Goal: Task Accomplishment & Management: Complete application form

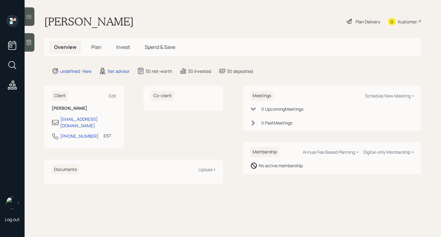
click at [28, 43] on icon at bounding box center [29, 42] width 6 height 6
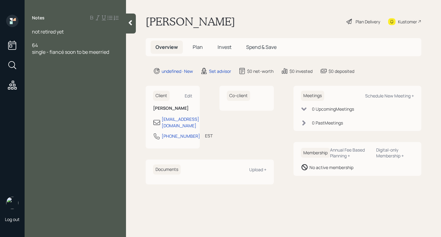
click at [101, 53] on span "single - fiancé soon to be meerried" at bounding box center [70, 52] width 77 height 7
click at [116, 51] on div "single - fiancé soon to be married" at bounding box center [75, 52] width 87 height 7
drag, startPoint x: 67, startPoint y: 78, endPoint x: 29, endPoint y: 80, distance: 38.5
click at [29, 80] on div "not retired yet 64 single - fiancé soon to be married fincnance diractor at car…" at bounding box center [75, 55] width 101 height 54
click at [43, 80] on span "401k 400K" at bounding box center [43, 79] width 23 height 7
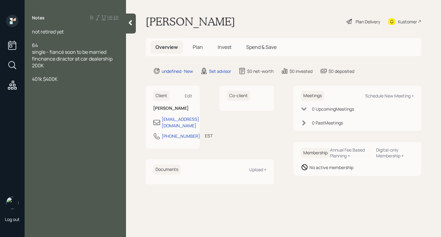
click at [82, 74] on div at bounding box center [75, 72] width 87 height 7
click at [75, 81] on div "401k $400K" at bounding box center [75, 79] width 87 height 7
drag, startPoint x: 66, startPoint y: 85, endPoint x: 32, endPoint y: 73, distance: 36.4
click at [32, 87] on div "previus 401K" at bounding box center [75, 85] width 87 height 7
click at [66, 61] on span "fincnance diractor at car dealership 200K" at bounding box center [72, 62] width 81 height 14
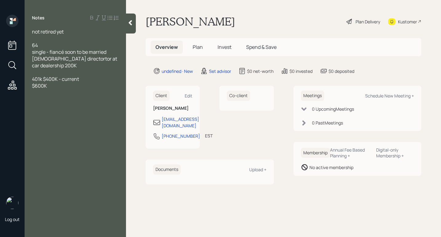
click at [66, 86] on div "$600K" at bounding box center [75, 85] width 87 height 7
click at [84, 93] on div "house paid for - LI, [GEOGRAPHIC_DATA]" at bounding box center [75, 96] width 87 height 14
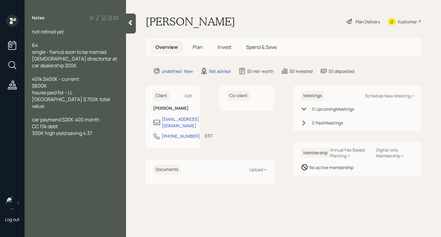
click at [51, 150] on div "Notes not retired yet 64 single - fiancé soon to be married [DEMOGRAPHIC_DATA] …" at bounding box center [75, 122] width 101 height 215
click at [44, 143] on div at bounding box center [75, 146] width 87 height 7
click at [50, 44] on div "64" at bounding box center [75, 45] width 87 height 7
click at [94, 143] on div "make money on money" at bounding box center [75, 146] width 87 height 7
click at [375, 94] on div "Schedule New Meeting +" at bounding box center [389, 96] width 49 height 6
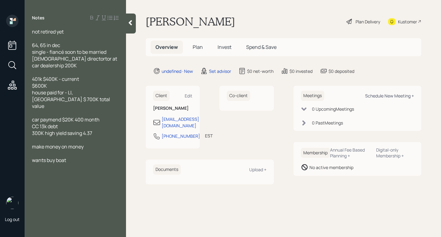
select select "round-[PERSON_NAME]"
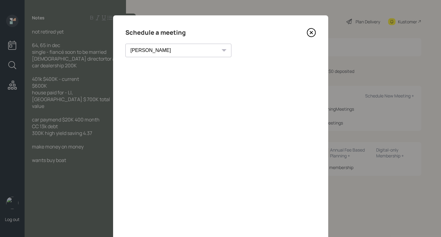
click at [313, 32] on icon at bounding box center [311, 32] width 9 height 9
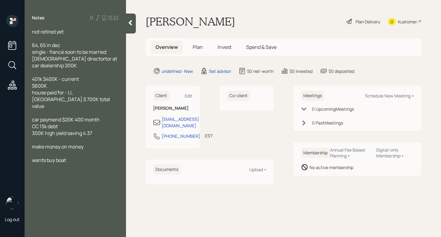
click at [41, 45] on span "64, 65 in dec" at bounding box center [46, 45] width 28 height 7
click at [92, 47] on div "64 will be 65 in dec" at bounding box center [75, 45] width 87 height 7
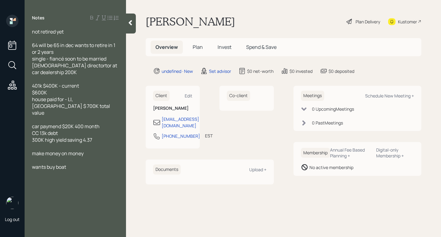
click at [52, 60] on span "single - fiancé soon to be married" at bounding box center [69, 58] width 74 height 7
click at [72, 60] on span "single has fiancé soon to be married" at bounding box center [72, 58] width 81 height 7
click at [30, 64] on div "not retired yet 64 will be 65 in dec wants to retire in 1 or 2 years single has…" at bounding box center [75, 99] width 101 height 142
click at [32, 66] on span "[DEMOGRAPHIC_DATA] directortor at car dealership 200K" at bounding box center [75, 69] width 86 height 14
click at [80, 65] on span "job: finance directortor at car dealership 200K" at bounding box center [65, 69] width 67 height 14
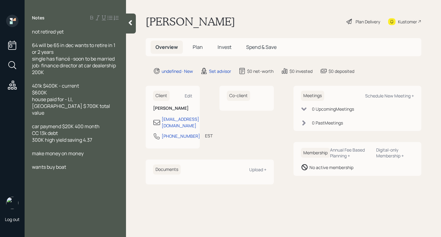
click at [33, 71] on span "job: finance director at car dealership 200K" at bounding box center [74, 69] width 85 height 14
click at [63, 74] on div "job: finance director at car dealership $200K" at bounding box center [75, 69] width 87 height 14
click at [54, 73] on span "job: finance director at car dealership $200K annaul" at bounding box center [74, 69] width 85 height 14
drag, startPoint x: 70, startPoint y: 74, endPoint x: 46, endPoint y: 74, distance: 24.0
click at [46, 74] on div "job: finance director at car dealership $200K anaul" at bounding box center [75, 69] width 87 height 14
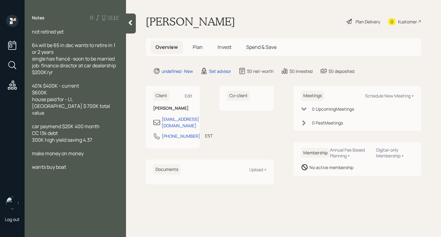
click at [50, 94] on div "$600K" at bounding box center [75, 92] width 87 height 7
click at [32, 94] on div "not retired yet 64 will be 65 in dec wants to retire in 1 or 2 years single has…" at bounding box center [75, 99] width 101 height 142
click at [33, 94] on span "$600K" at bounding box center [39, 92] width 15 height 7
click at [64, 93] on div "T IRA $600K" at bounding box center [75, 92] width 87 height 7
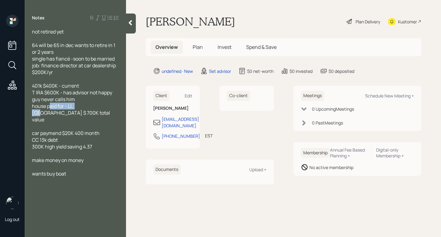
drag, startPoint x: 81, startPoint y: 107, endPoint x: 50, endPoint y: 106, distance: 31.7
click at [50, 106] on span "house paid for - LI, [GEOGRAPHIC_DATA] $ 700K total value" at bounding box center [71, 113] width 79 height 20
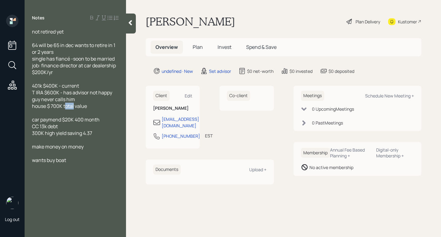
drag, startPoint x: 74, startPoint y: 107, endPoint x: 66, endPoint y: 109, distance: 8.3
click at [65, 107] on span "house $ 700K total value" at bounding box center [59, 106] width 55 height 7
click at [89, 107] on div "house $ 700K value" at bounding box center [75, 106] width 87 height 7
drag, startPoint x: 96, startPoint y: 133, endPoint x: 37, endPoint y: 134, distance: 58.8
click at [30, 136] on div "not retired yet 64 will be 65 in dec wants to retire in 1 or 2 years single has…" at bounding box center [75, 95] width 101 height 135
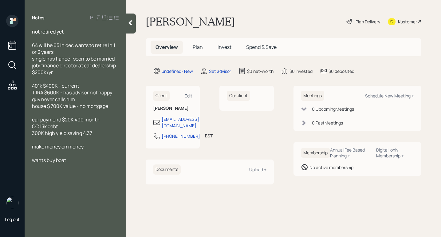
copy span "300K high yield saving 4.37"
click at [114, 110] on div at bounding box center [75, 112] width 87 height 7
click at [46, 113] on div at bounding box center [75, 112] width 87 height 7
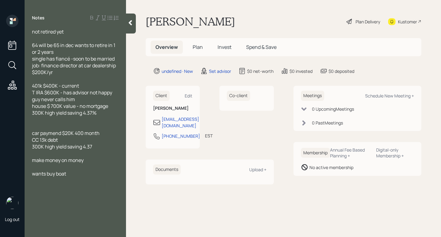
drag, startPoint x: 97, startPoint y: 148, endPoint x: 30, endPoint y: 145, distance: 67.1
click at [30, 145] on div "not retired yet 64 will be 65 in dec wants to retire in 1 or 2 years single has…" at bounding box center [75, 102] width 101 height 149
click at [33, 133] on span "car paymend $20K 400 month" at bounding box center [66, 133] width 68 height 7
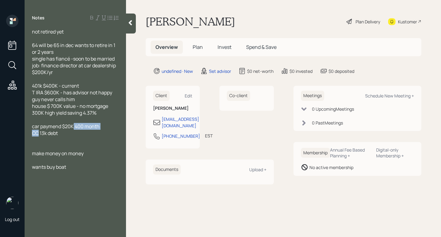
drag, startPoint x: 73, startPoint y: 126, endPoint x: 41, endPoint y: 129, distance: 32.2
click at [40, 130] on div "not retired yet 64 will be 65 in dec wants to retire in 1 or 2 years single has…" at bounding box center [75, 99] width 87 height 142
click at [64, 126] on span "car paymend $20K 400 month" at bounding box center [66, 126] width 68 height 7
drag, startPoint x: 61, startPoint y: 127, endPoint x: 46, endPoint y: 125, distance: 15.5
click at [41, 128] on span "car paymend $20K 400 month" at bounding box center [66, 126] width 68 height 7
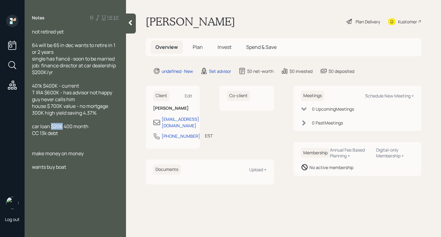
drag, startPoint x: 63, startPoint y: 125, endPoint x: 58, endPoint y: 128, distance: 6.5
click at [53, 127] on span "car loan $20K 400 month" at bounding box center [60, 126] width 57 height 7
click at [84, 128] on div "car loan $400 month" at bounding box center [75, 126] width 87 height 7
click at [39, 133] on span "CC 13k debt" at bounding box center [45, 133] width 26 height 7
click at [85, 131] on div "CC debt $13k debt" at bounding box center [75, 133] width 87 height 7
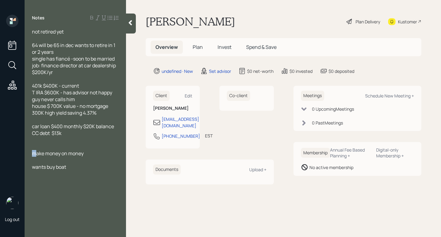
click at [35, 154] on span "make money on money" at bounding box center [58, 153] width 52 height 7
click at [31, 154] on div "not retired yet 64 will be 65 in dec wants to retire in 1 or 2 years single has…" at bounding box center [75, 99] width 101 height 142
click at [34, 144] on div at bounding box center [75, 146] width 87 height 7
click at [33, 153] on span "make money on money" at bounding box center [58, 153] width 52 height 7
click at [111, 155] on div "- returns "make money on money" at bounding box center [75, 153] width 87 height 7
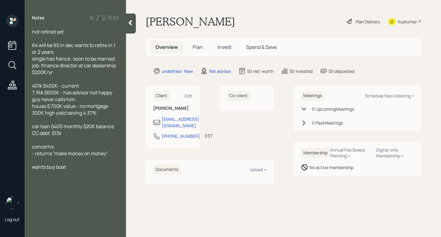
click at [32, 169] on div "not retired yet 64 will be 65 in dec wants to retire in 1 or 2 years single has…" at bounding box center [75, 99] width 101 height 142
click at [89, 171] on div "Notes not retired yet 64 will be 65 in dec wants to retire in 1 or 2 years sing…" at bounding box center [75, 122] width 101 height 215
click at [85, 170] on div "-wants buy boat" at bounding box center [75, 167] width 87 height 7
click at [116, 167] on div "-wants buy boat in retirement" at bounding box center [75, 167] width 87 height 7
